Goal: Task Accomplishment & Management: Use online tool/utility

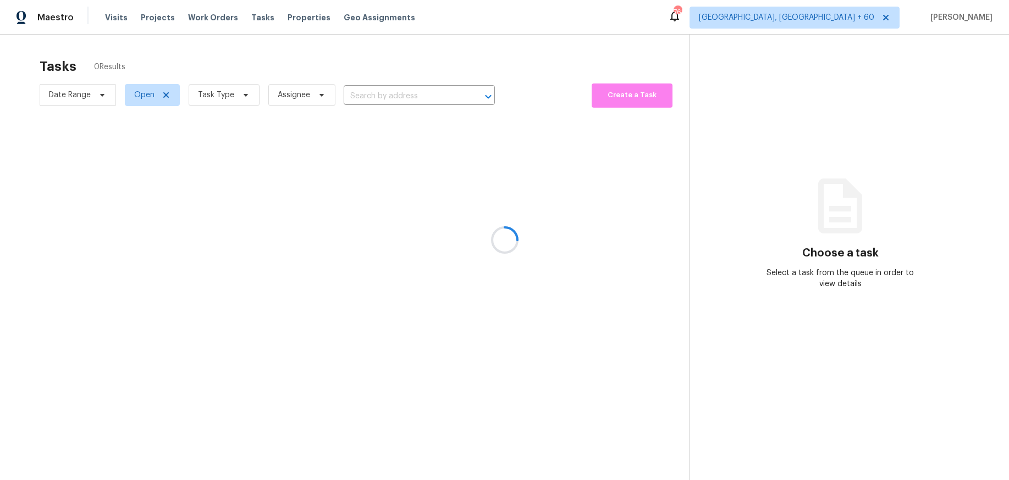
click at [87, 100] on div at bounding box center [504, 240] width 1009 height 480
click at [324, 273] on div at bounding box center [504, 240] width 1009 height 480
click at [246, 101] on div at bounding box center [504, 240] width 1009 height 480
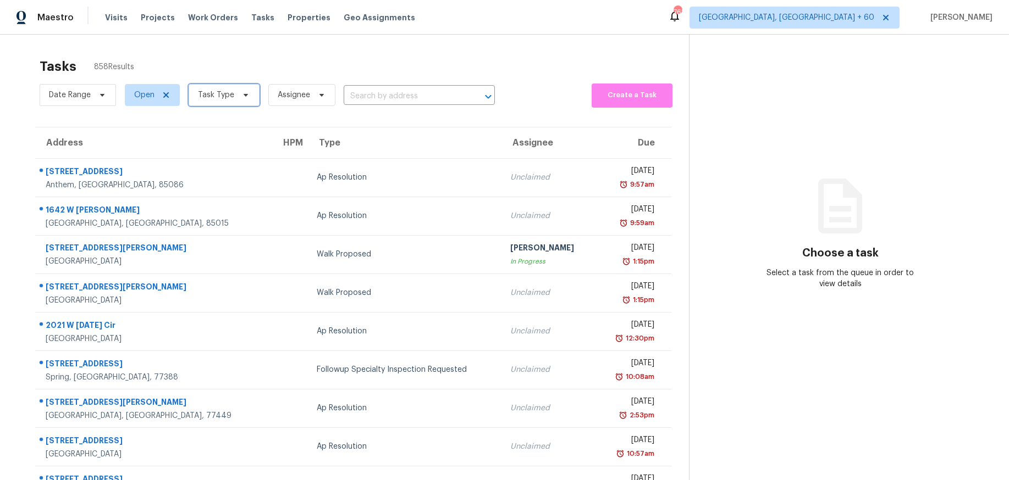
click at [246, 101] on span "Task Type" at bounding box center [224, 95] width 71 height 22
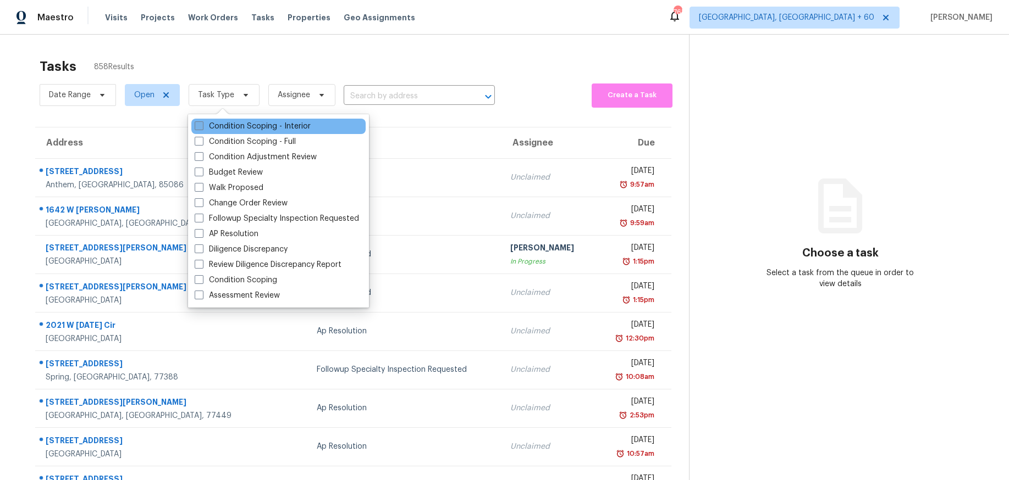
click at [197, 122] on span at bounding box center [199, 125] width 9 height 9
click at [197, 122] on input "Condition Scoping - Interior" at bounding box center [198, 124] width 7 height 7
checkbox input "true"
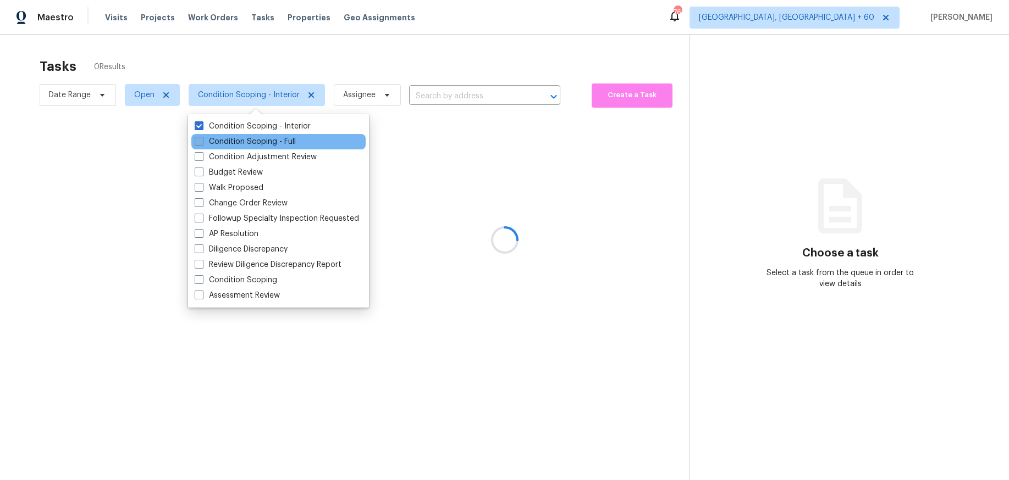
click at [198, 142] on span at bounding box center [199, 141] width 9 height 9
click at [198, 142] on input "Condition Scoping - Full" at bounding box center [198, 139] width 7 height 7
checkbox input "true"
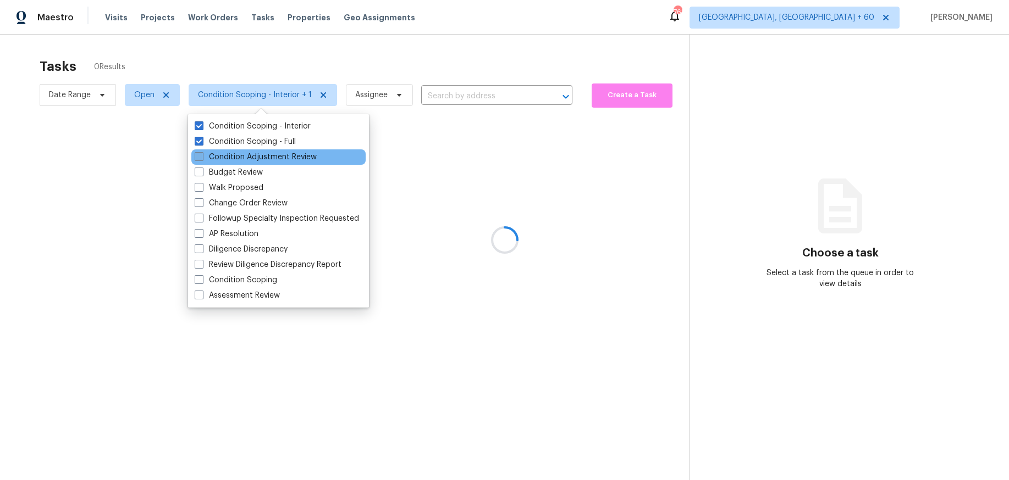
click at [198, 157] on span at bounding box center [199, 156] width 9 height 9
click at [198, 157] on input "Condition Adjustment Review" at bounding box center [198, 155] width 7 height 7
checkbox input "true"
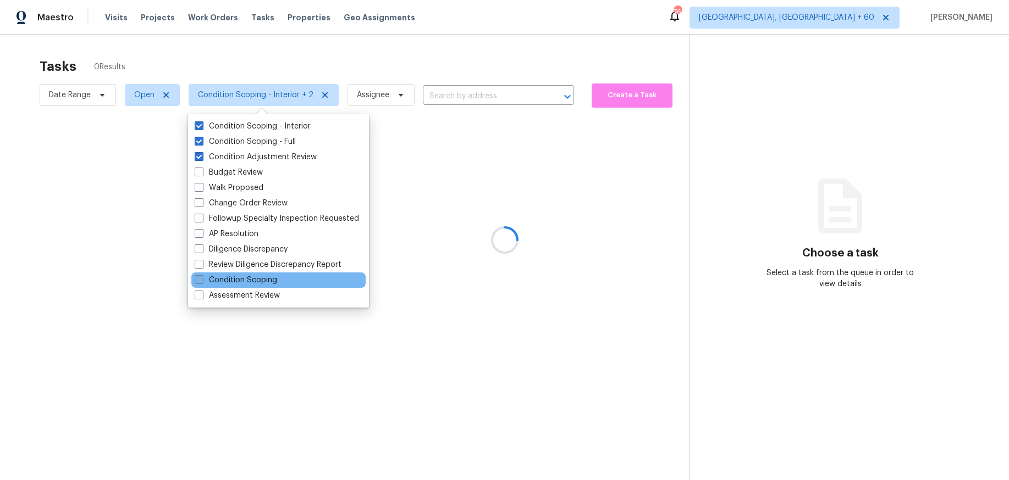
click at [198, 279] on span at bounding box center [199, 279] width 9 height 9
click at [198, 279] on input "Condition Scoping" at bounding box center [198, 278] width 7 height 7
checkbox input "true"
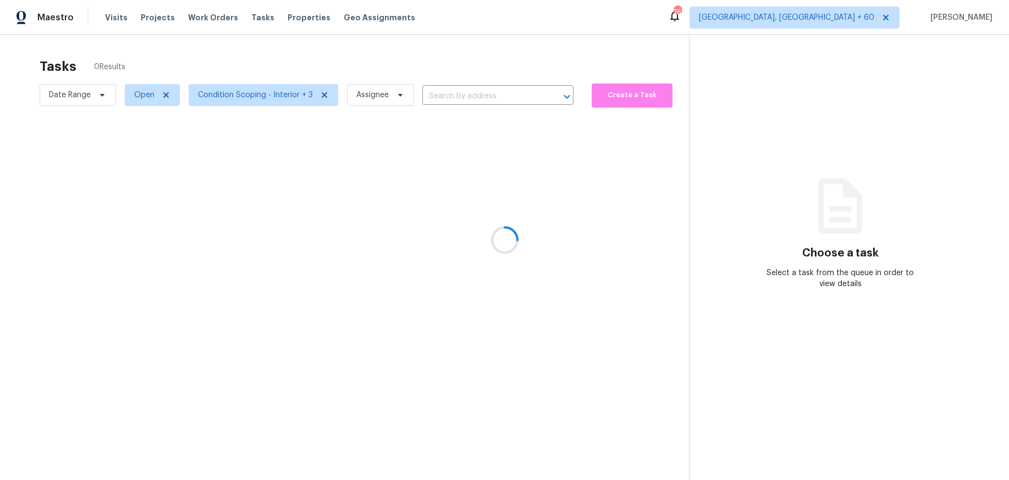
click at [130, 244] on div at bounding box center [504, 240] width 1009 height 480
click at [288, 62] on div at bounding box center [504, 240] width 1009 height 480
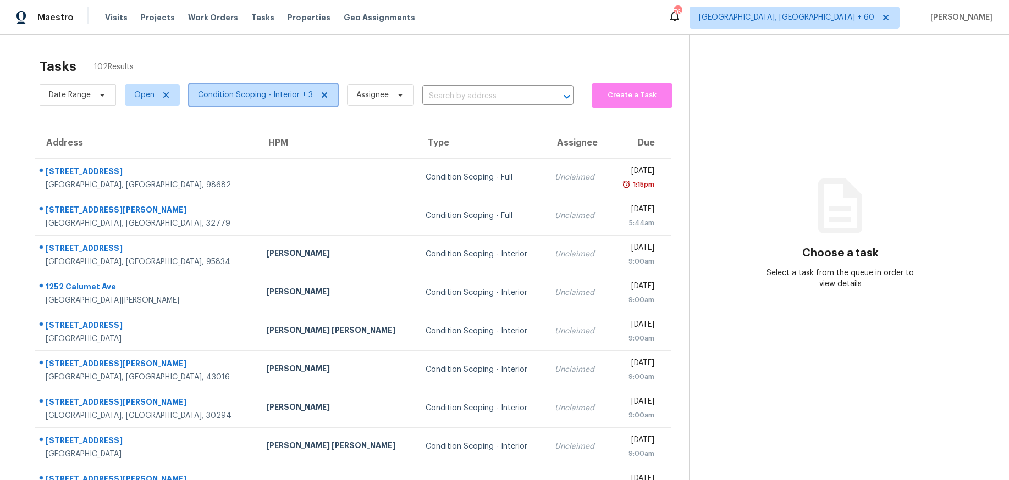
click at [325, 98] on icon at bounding box center [324, 95] width 9 height 9
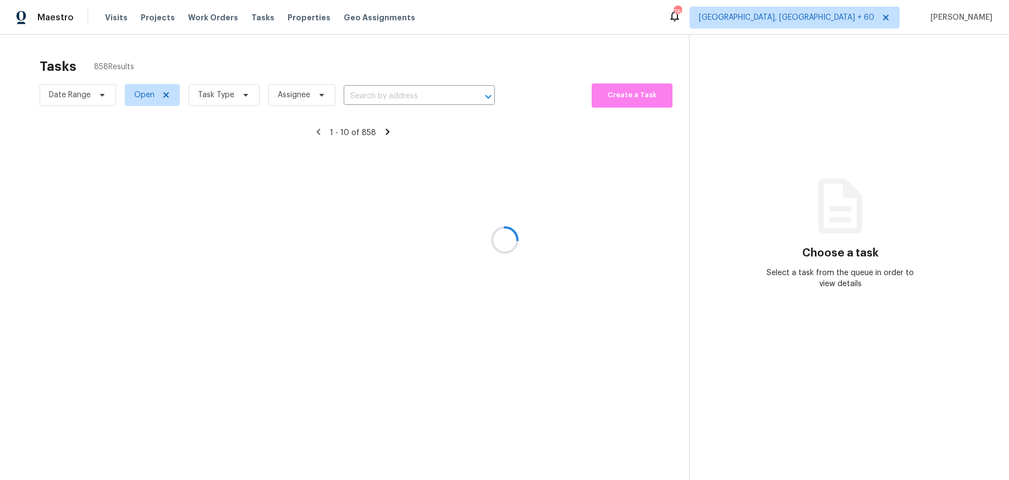
click at [238, 93] on div at bounding box center [504, 240] width 1009 height 480
click at [243, 97] on div at bounding box center [504, 240] width 1009 height 480
click at [246, 95] on div at bounding box center [504, 240] width 1009 height 480
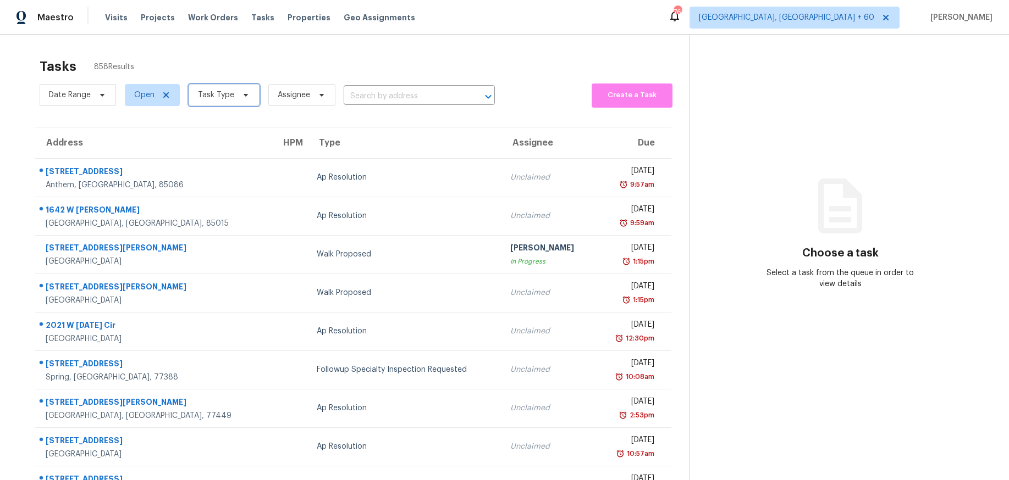
click at [238, 97] on span at bounding box center [244, 95] width 12 height 9
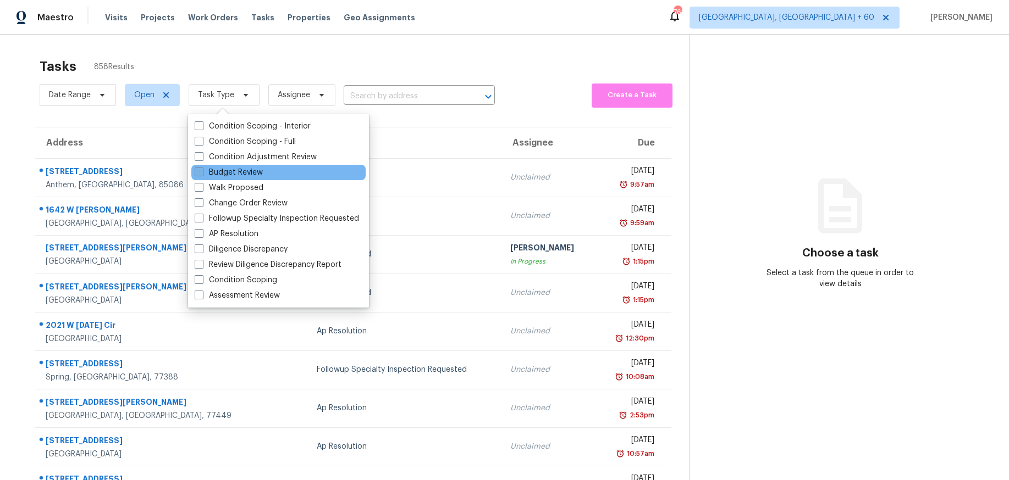
click at [235, 175] on label "Budget Review" at bounding box center [229, 172] width 68 height 11
click at [202, 174] on input "Budget Review" at bounding box center [198, 170] width 7 height 7
checkbox input "true"
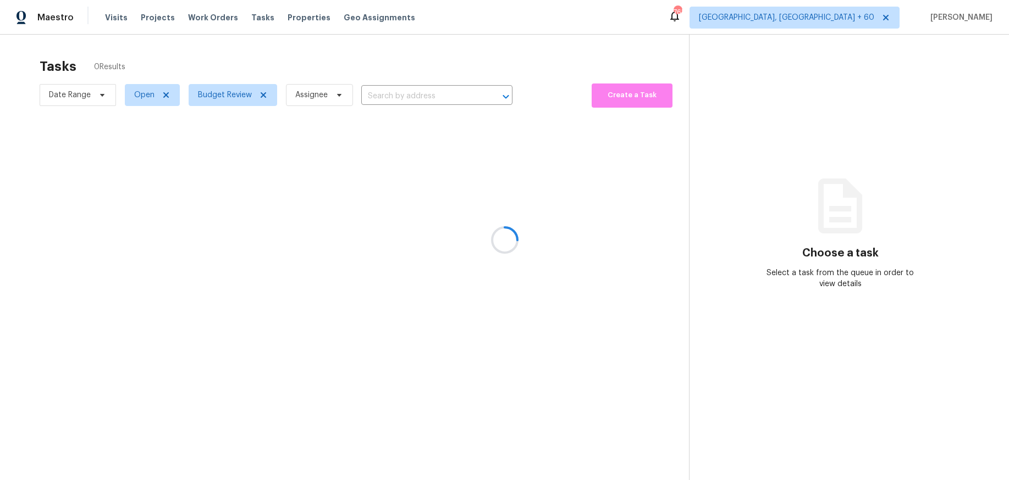
click at [420, 48] on div at bounding box center [504, 240] width 1009 height 480
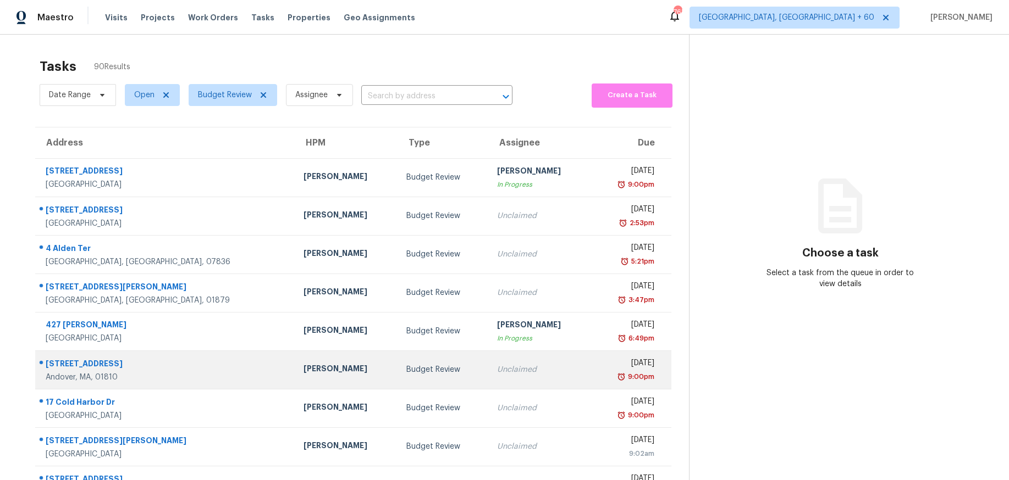
scroll to position [92, 0]
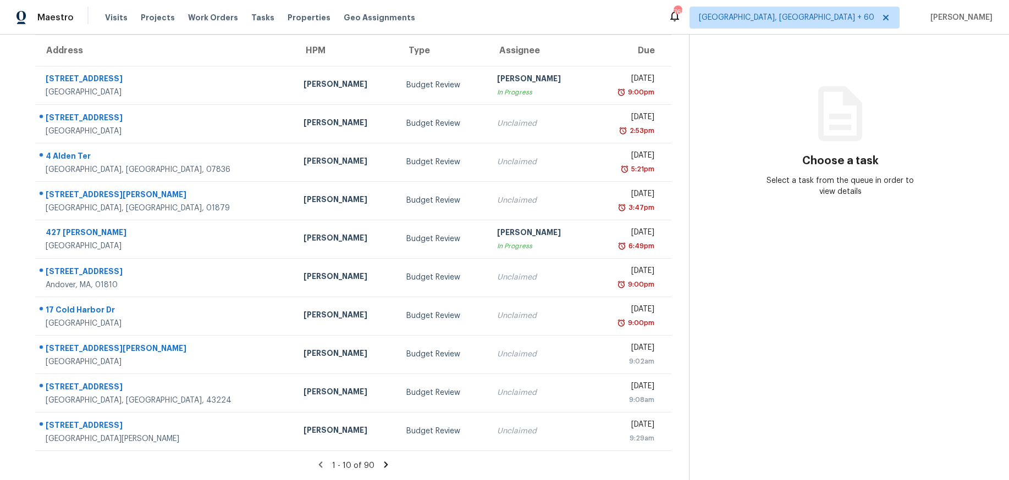
click at [383, 466] on icon at bounding box center [386, 465] width 10 height 10
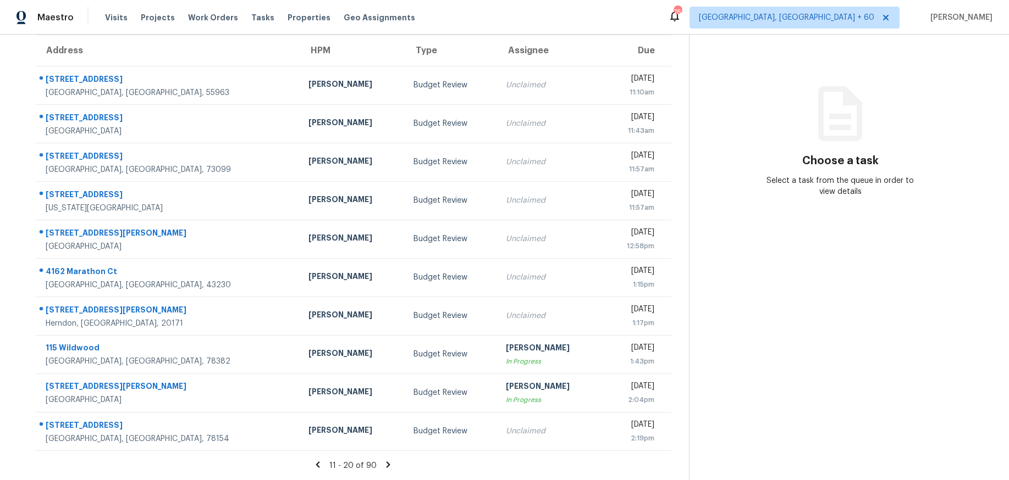
click at [386, 464] on icon at bounding box center [388, 465] width 4 height 6
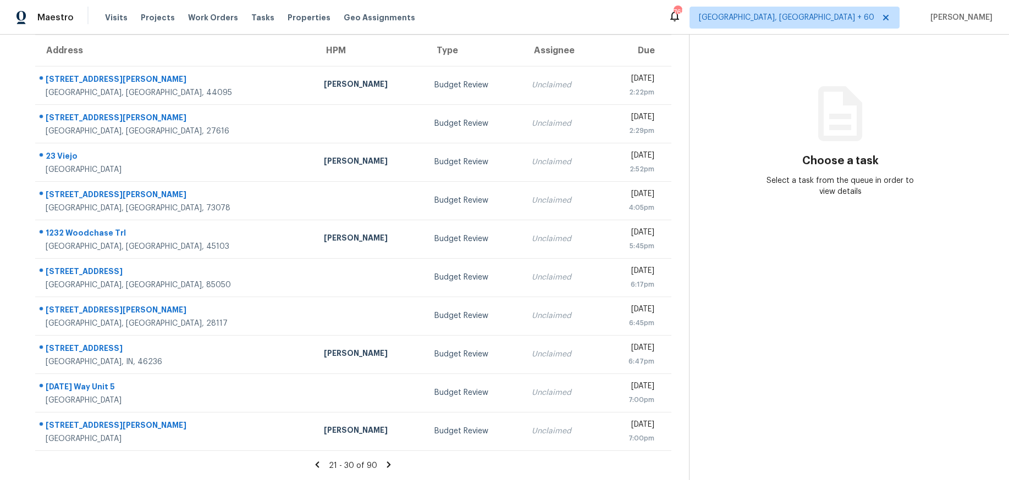
click at [386, 464] on icon at bounding box center [389, 465] width 10 height 10
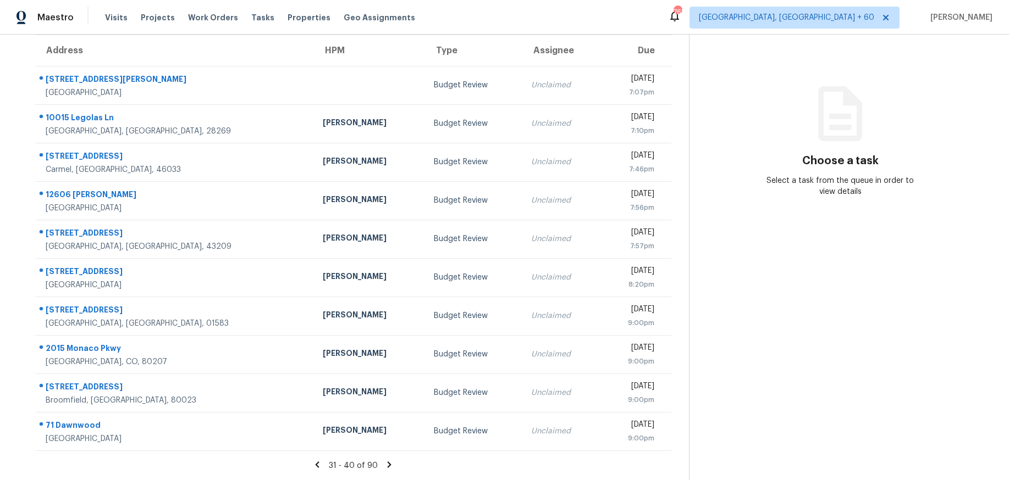
click at [386, 464] on icon at bounding box center [389, 465] width 10 height 10
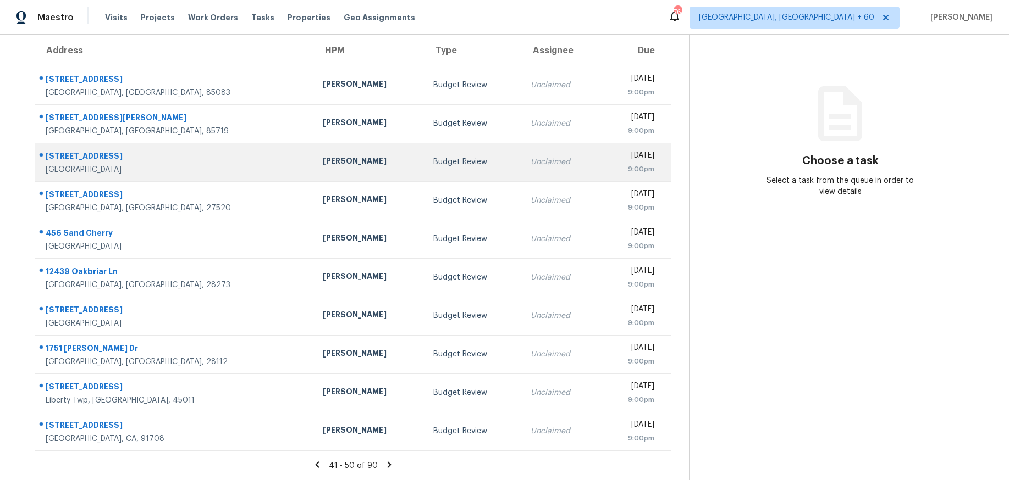
scroll to position [0, 0]
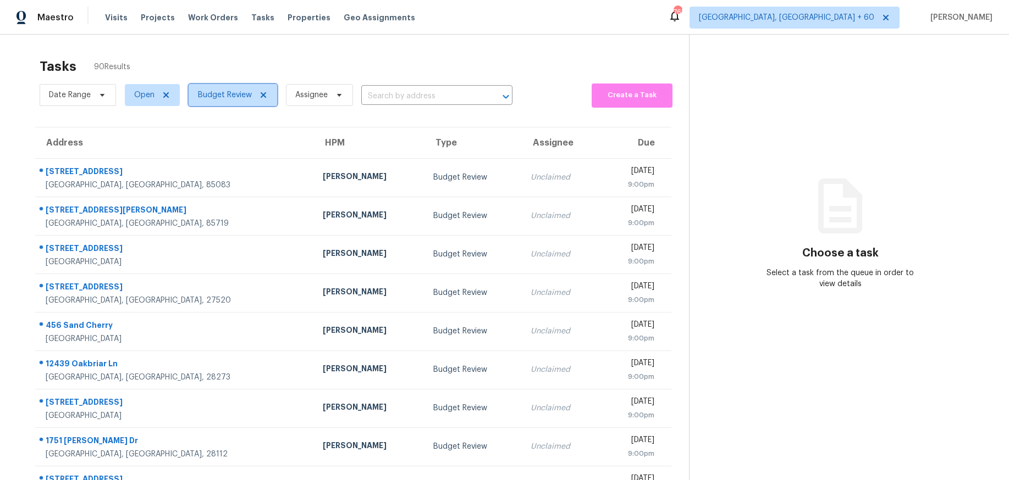
click at [260, 95] on icon at bounding box center [263, 95] width 9 height 9
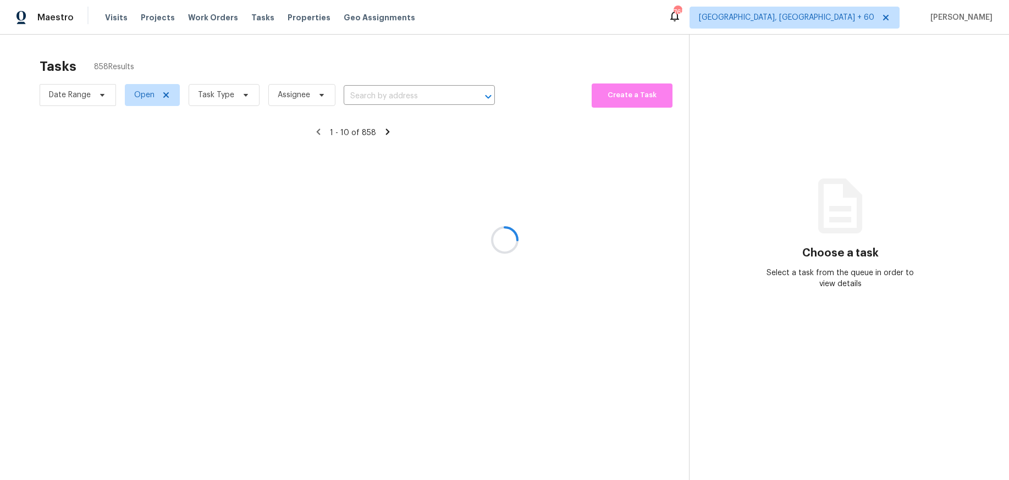
click at [222, 96] on div at bounding box center [504, 240] width 1009 height 480
click at [243, 98] on div at bounding box center [504, 240] width 1009 height 480
click at [241, 93] on div at bounding box center [504, 240] width 1009 height 480
click at [277, 62] on div at bounding box center [504, 240] width 1009 height 480
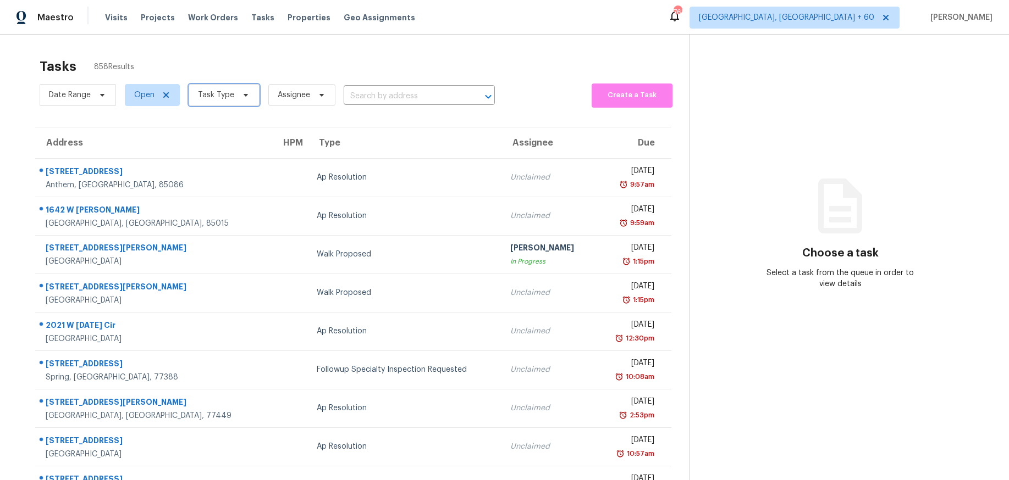
click at [244, 96] on icon at bounding box center [245, 95] width 9 height 9
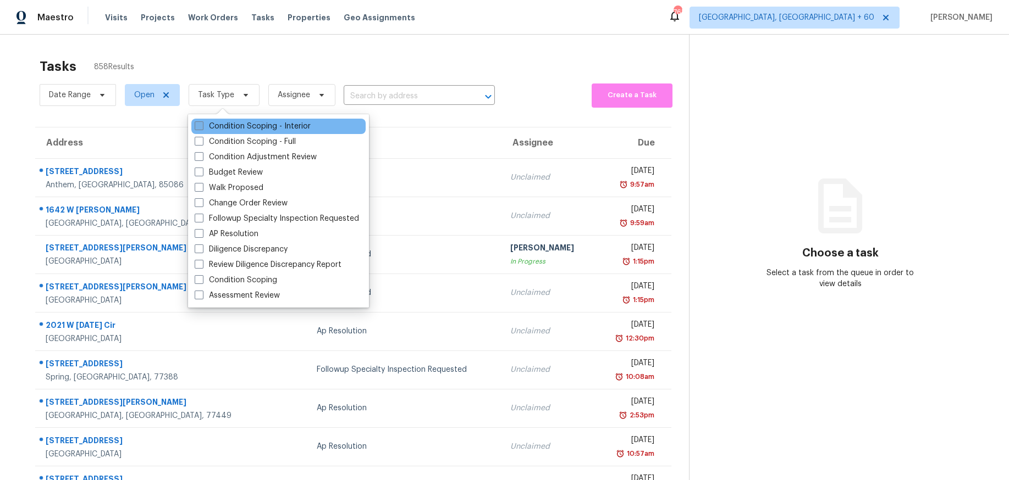
click at [201, 128] on span at bounding box center [199, 125] width 9 height 9
click at [201, 128] on input "Condition Scoping - Interior" at bounding box center [198, 124] width 7 height 7
checkbox input "true"
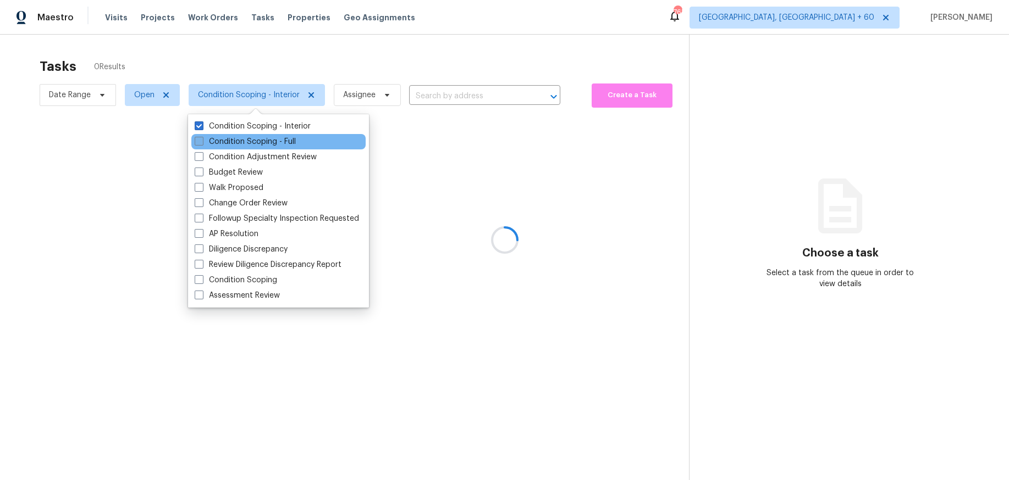
click at [205, 140] on label "Condition Scoping - Full" at bounding box center [245, 141] width 101 height 11
click at [202, 140] on input "Condition Scoping - Full" at bounding box center [198, 139] width 7 height 7
checkbox input "true"
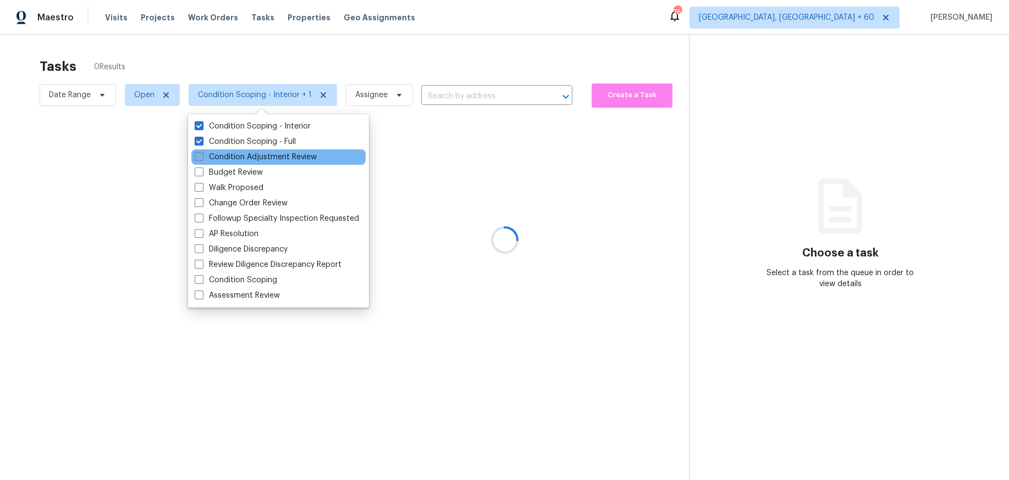
click at [205, 156] on label "Condition Adjustment Review" at bounding box center [256, 157] width 122 height 11
click at [202, 156] on input "Condition Adjustment Review" at bounding box center [198, 155] width 7 height 7
checkbox input "true"
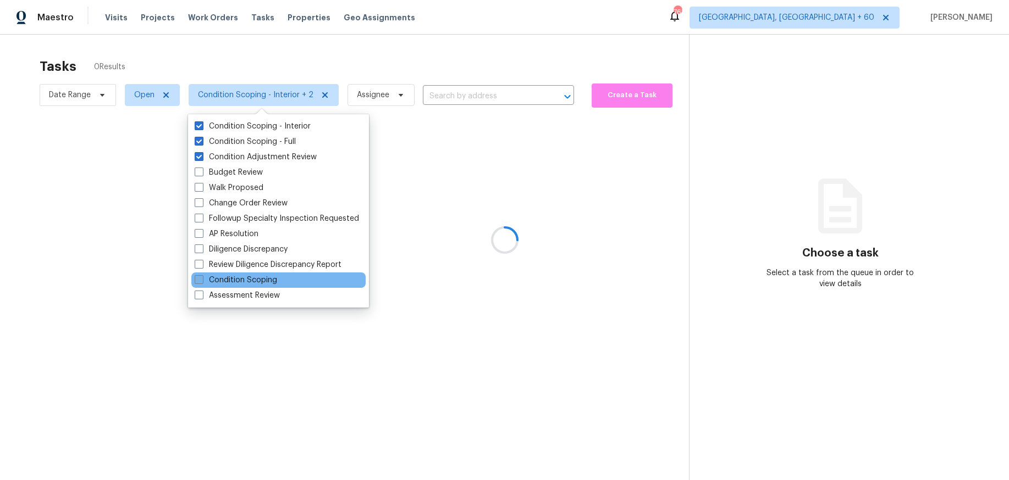
click at [220, 283] on label "Condition Scoping" at bounding box center [236, 280] width 82 height 11
click at [202, 282] on input "Condition Scoping" at bounding box center [198, 278] width 7 height 7
checkbox input "true"
click at [306, 67] on div at bounding box center [504, 240] width 1009 height 480
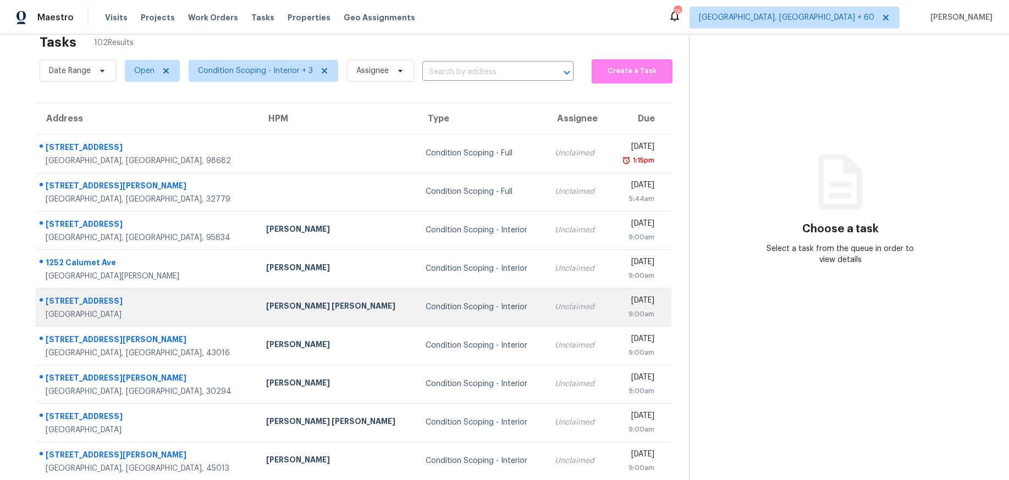
scroll to position [92, 0]
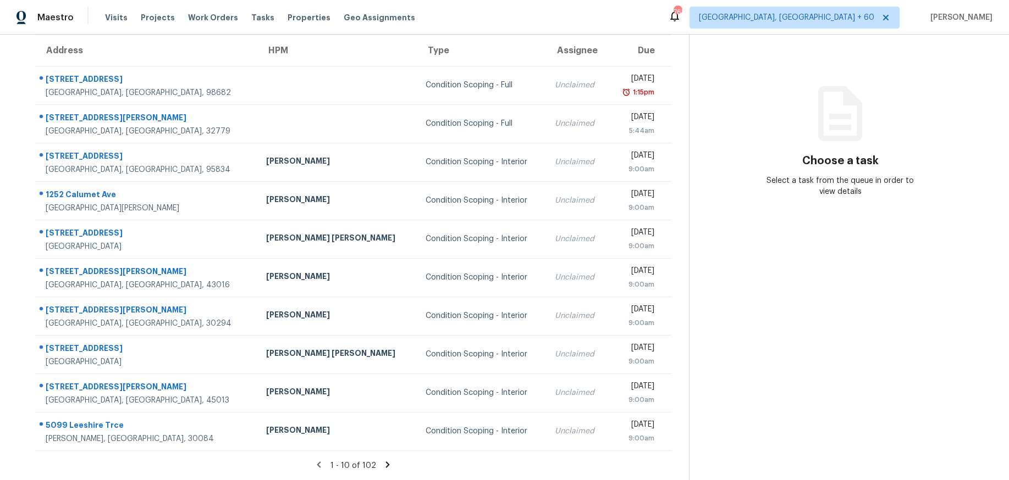
click at [388, 467] on icon at bounding box center [388, 465] width 10 height 10
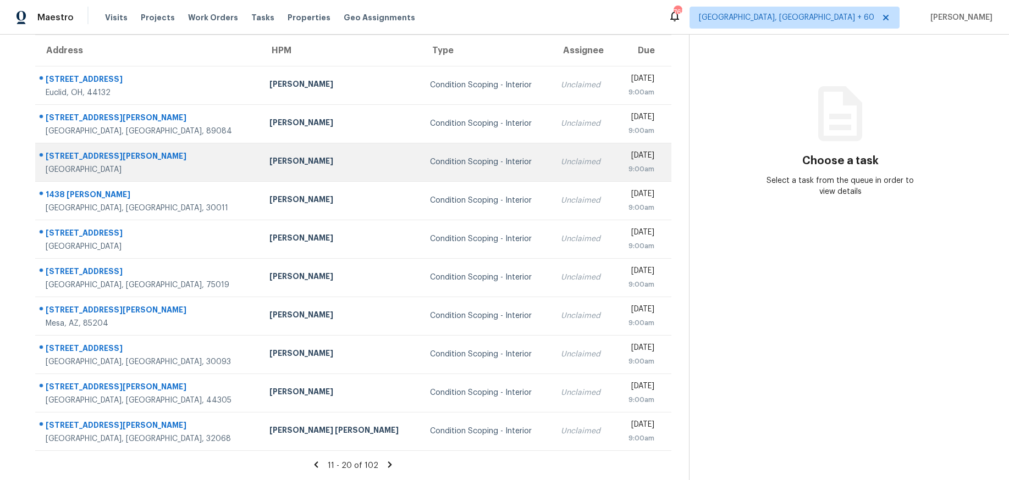
scroll to position [0, 0]
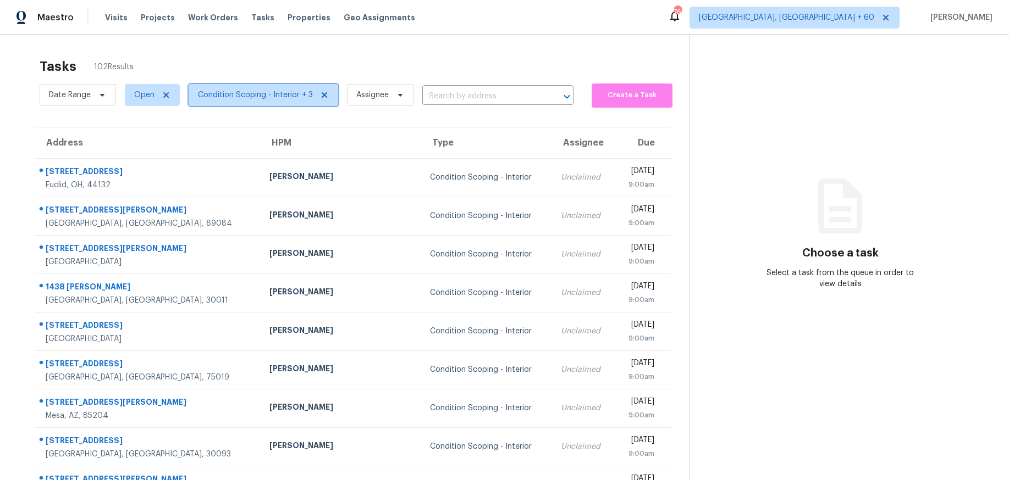
click at [261, 100] on span "Condition Scoping - Interior + 3" at bounding box center [255, 95] width 115 height 11
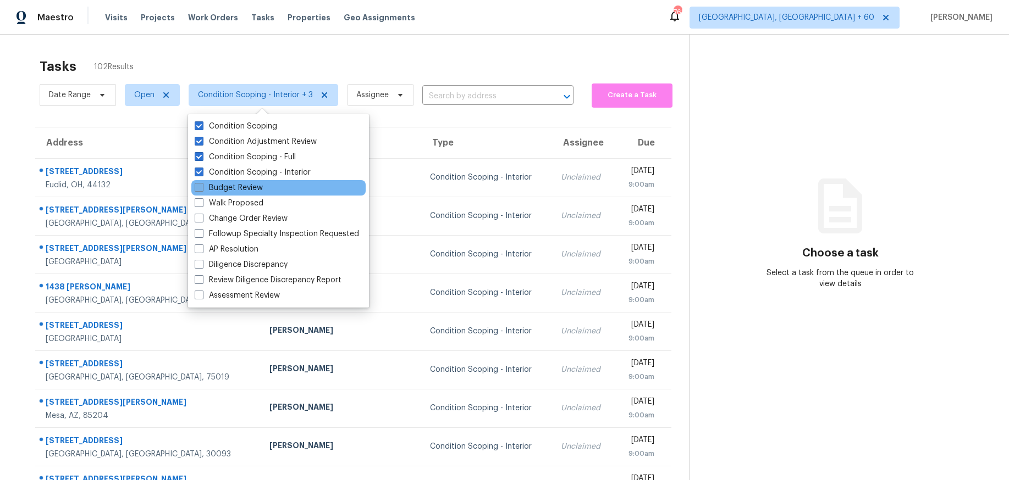
click at [230, 191] on label "Budget Review" at bounding box center [229, 188] width 68 height 11
click at [202, 190] on input "Budget Review" at bounding box center [198, 186] width 7 height 7
checkbox input "true"
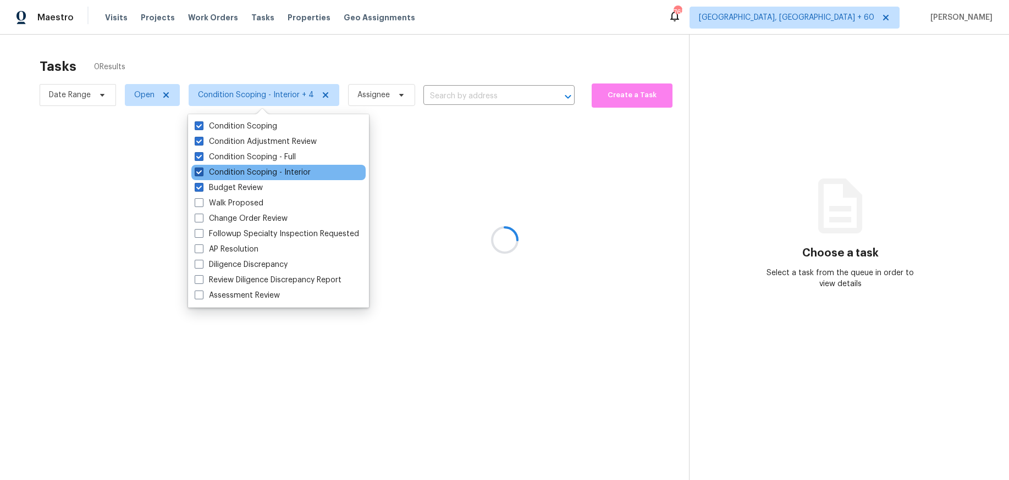
click at [230, 176] on label "Condition Scoping - Interior" at bounding box center [253, 172] width 116 height 11
click at [202, 174] on input "Condition Scoping - Interior" at bounding box center [198, 170] width 7 height 7
checkbox input "false"
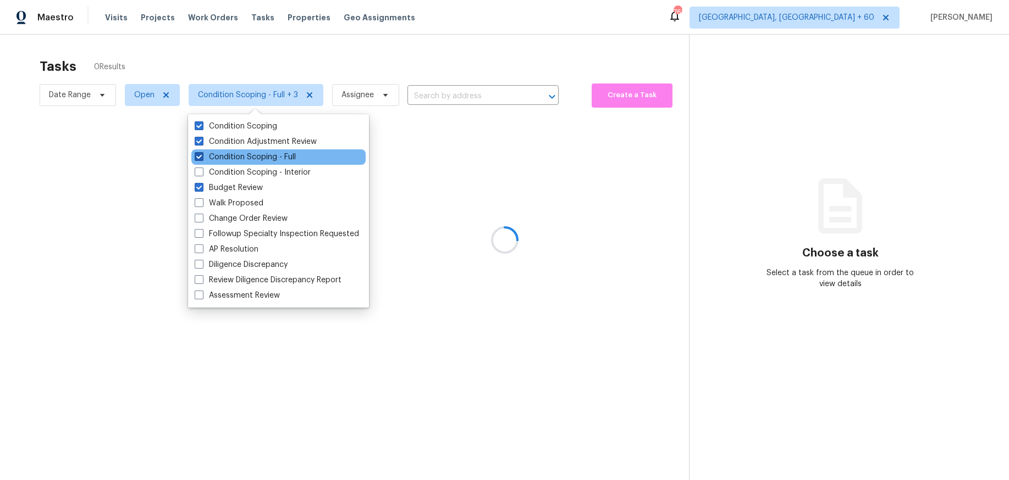
click at [230, 158] on label "Condition Scoping - Full" at bounding box center [245, 157] width 101 height 11
click at [202, 158] on input "Condition Scoping - Full" at bounding box center [198, 155] width 7 height 7
checkbox input "false"
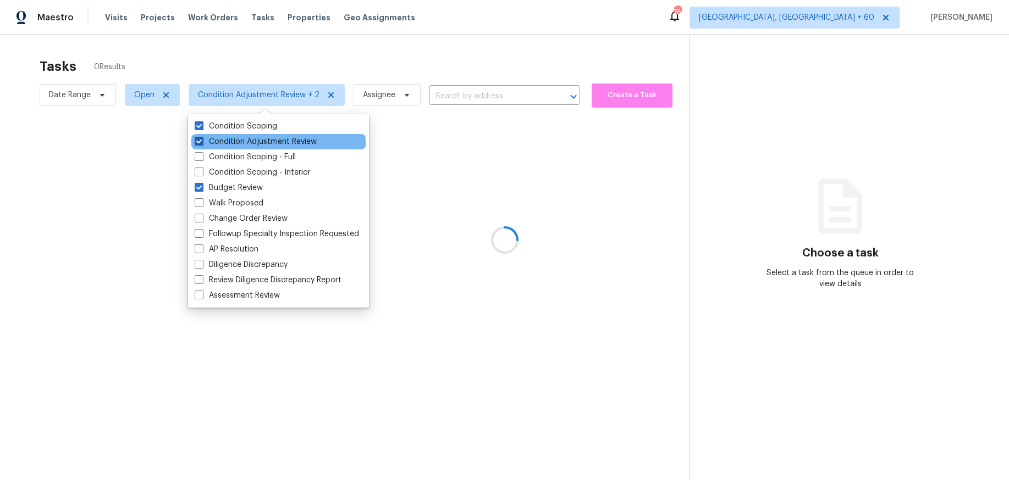
click at [231, 137] on label "Condition Adjustment Review" at bounding box center [256, 141] width 122 height 11
click at [202, 137] on input "Condition Adjustment Review" at bounding box center [198, 139] width 7 height 7
checkbox input "false"
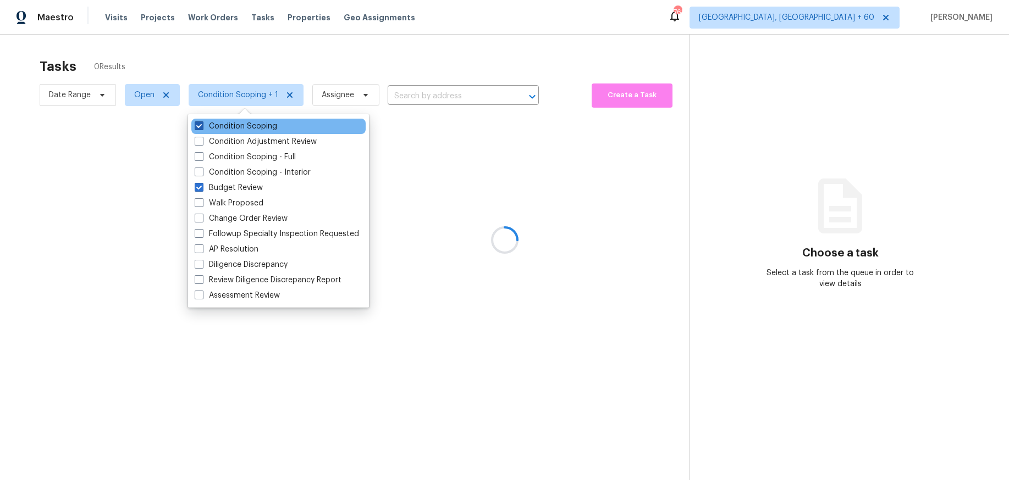
click at [230, 126] on label "Condition Scoping" at bounding box center [236, 126] width 82 height 11
click at [202, 126] on input "Condition Scoping" at bounding box center [198, 124] width 7 height 7
checkbox input "false"
click at [234, 62] on div at bounding box center [504, 240] width 1009 height 480
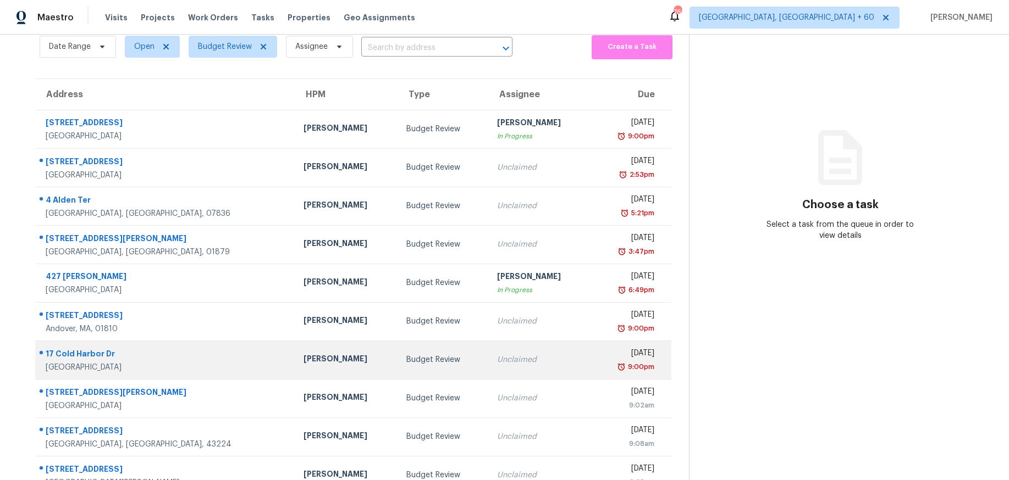
scroll to position [92, 0]
